Goal: Task Accomplishment & Management: Use online tool/utility

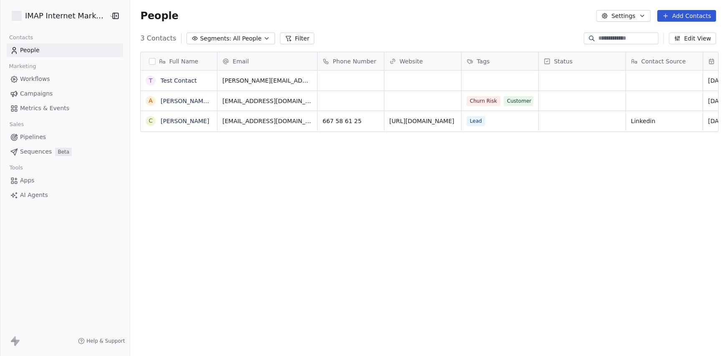
scroll to position [307, 592]
click at [43, 15] on html "IMAP Internet Marketing SL Contacts People Marketing Workflows Campaigns Metric…" at bounding box center [363, 178] width 726 height 356
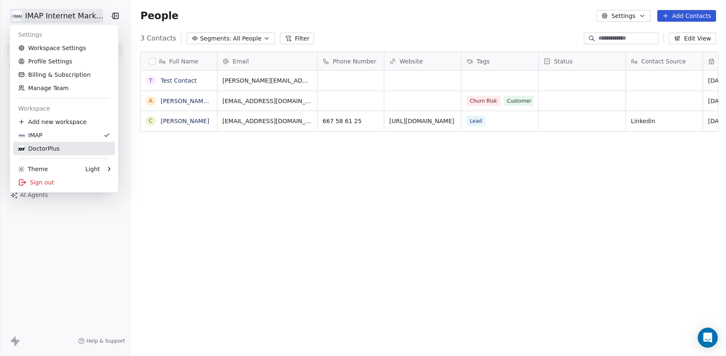
click at [49, 148] on div "DoctorPlus" at bounding box center [38, 148] width 41 height 8
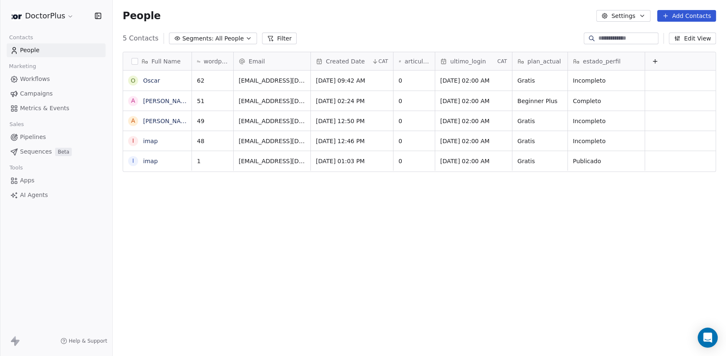
scroll to position [307, 607]
click at [55, 20] on html "DoctorPlus Contacts People Marketing Workflows Campaigns Metrics & Events Sales…" at bounding box center [363, 178] width 726 height 356
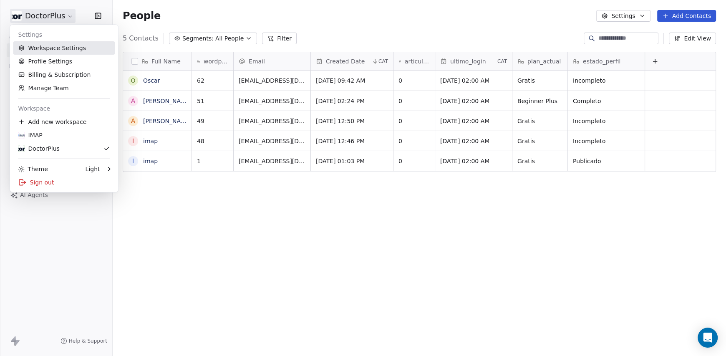
click at [54, 49] on link "Workspace Settings" at bounding box center [64, 47] width 102 height 13
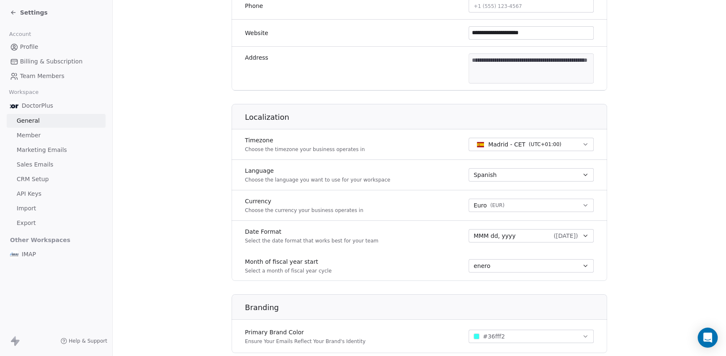
scroll to position [250, 0]
click at [33, 178] on span "CRM Setup" at bounding box center [33, 179] width 32 height 9
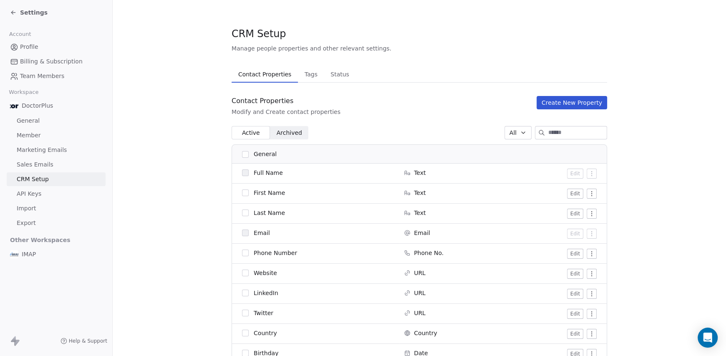
click at [563, 98] on button "Create New Property" at bounding box center [572, 102] width 71 height 13
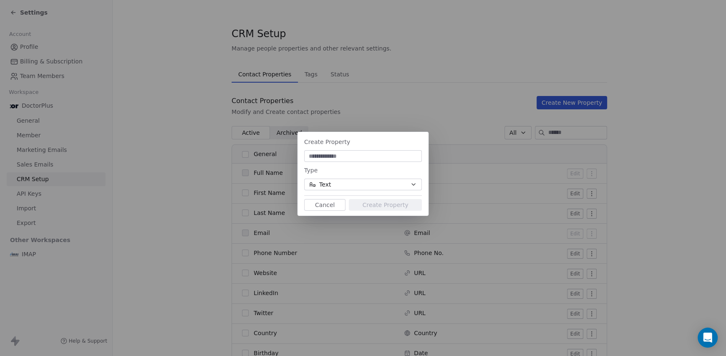
click at [334, 156] on input at bounding box center [363, 156] width 114 height 8
paste input "**********"
type input "**********"
click at [351, 186] on button "Text" at bounding box center [363, 185] width 118 height 12
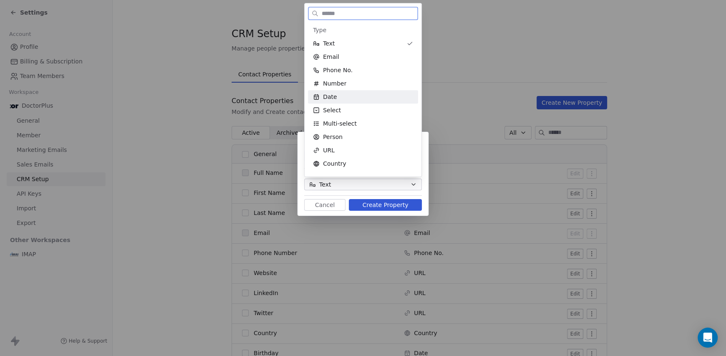
click at [343, 94] on div "Date" at bounding box center [363, 97] width 100 height 8
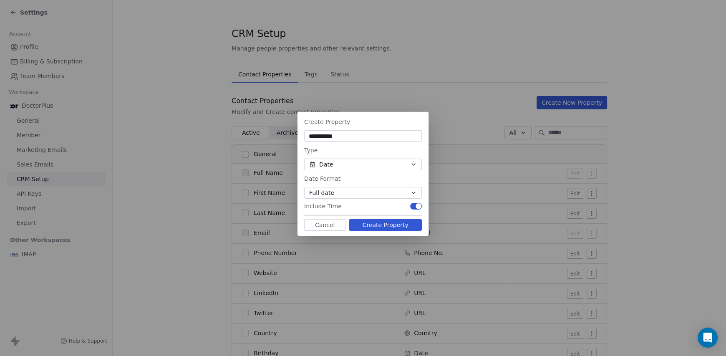
click at [370, 223] on button "Create Property" at bounding box center [385, 225] width 73 height 12
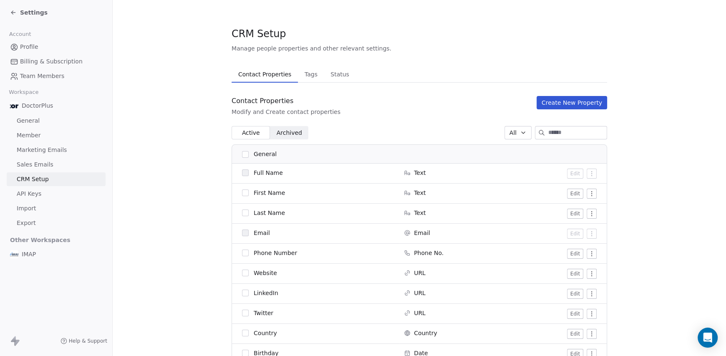
click at [11, 13] on icon at bounding box center [13, 12] width 7 height 7
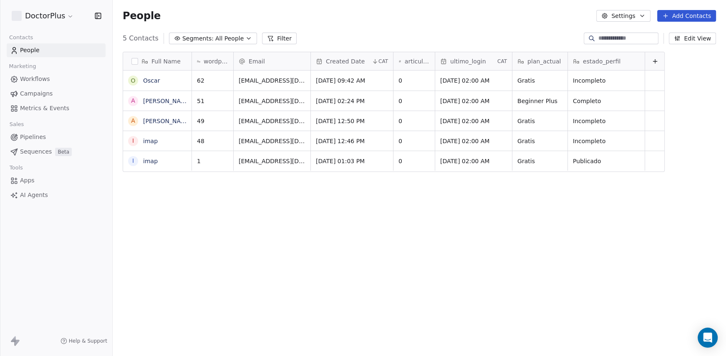
scroll to position [307, 607]
click at [654, 62] on icon at bounding box center [655, 61] width 7 height 7
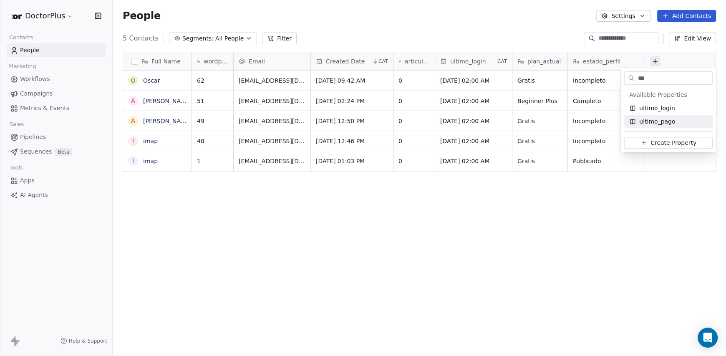
type input "***"
click at [660, 120] on span "ultimo_pago" at bounding box center [658, 121] width 36 height 8
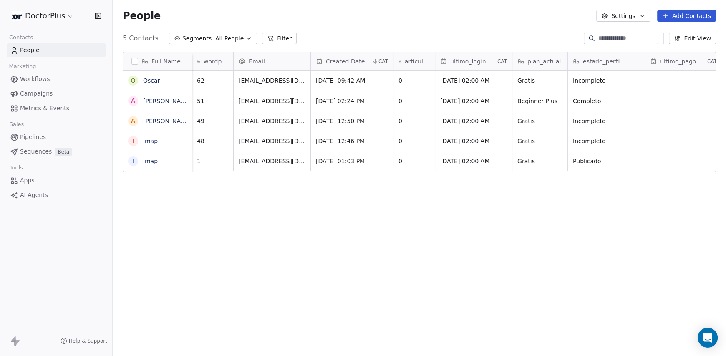
scroll to position [0, 33]
